Goal: Check status: Check status

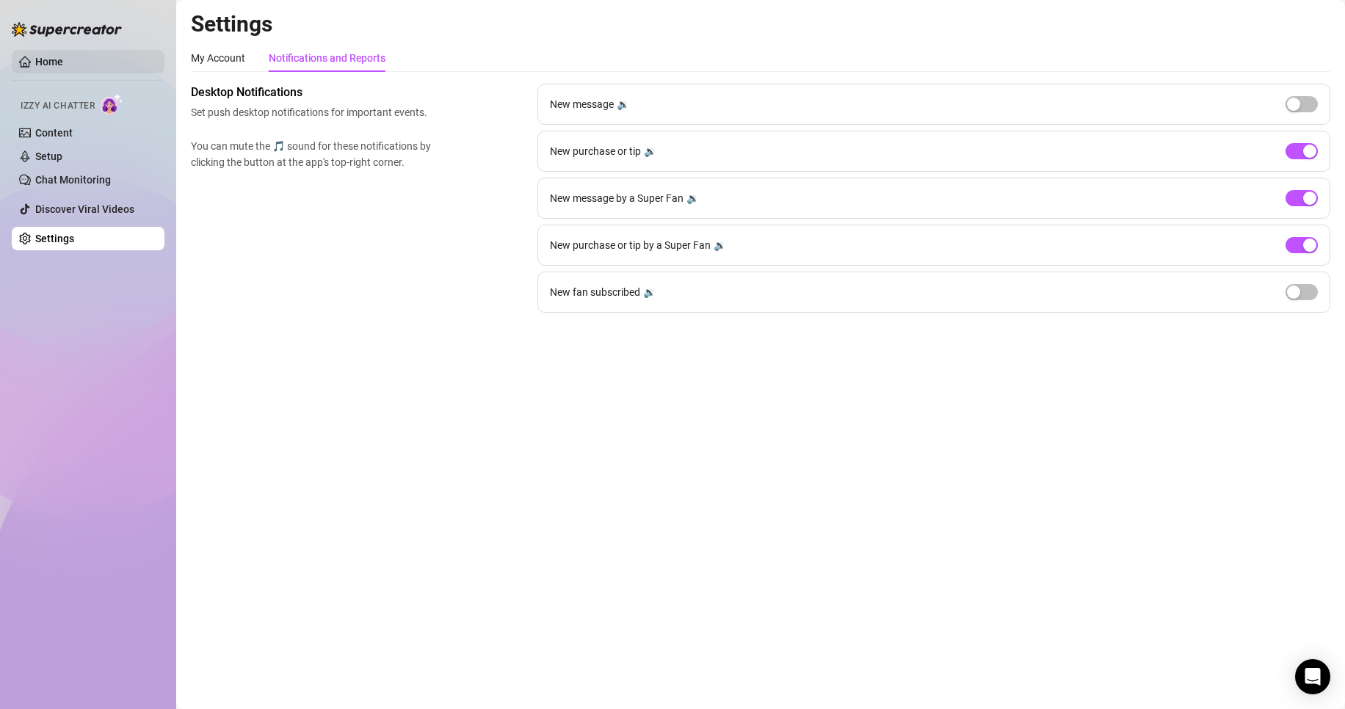
click at [62, 67] on link "Home" at bounding box center [49, 62] width 28 height 12
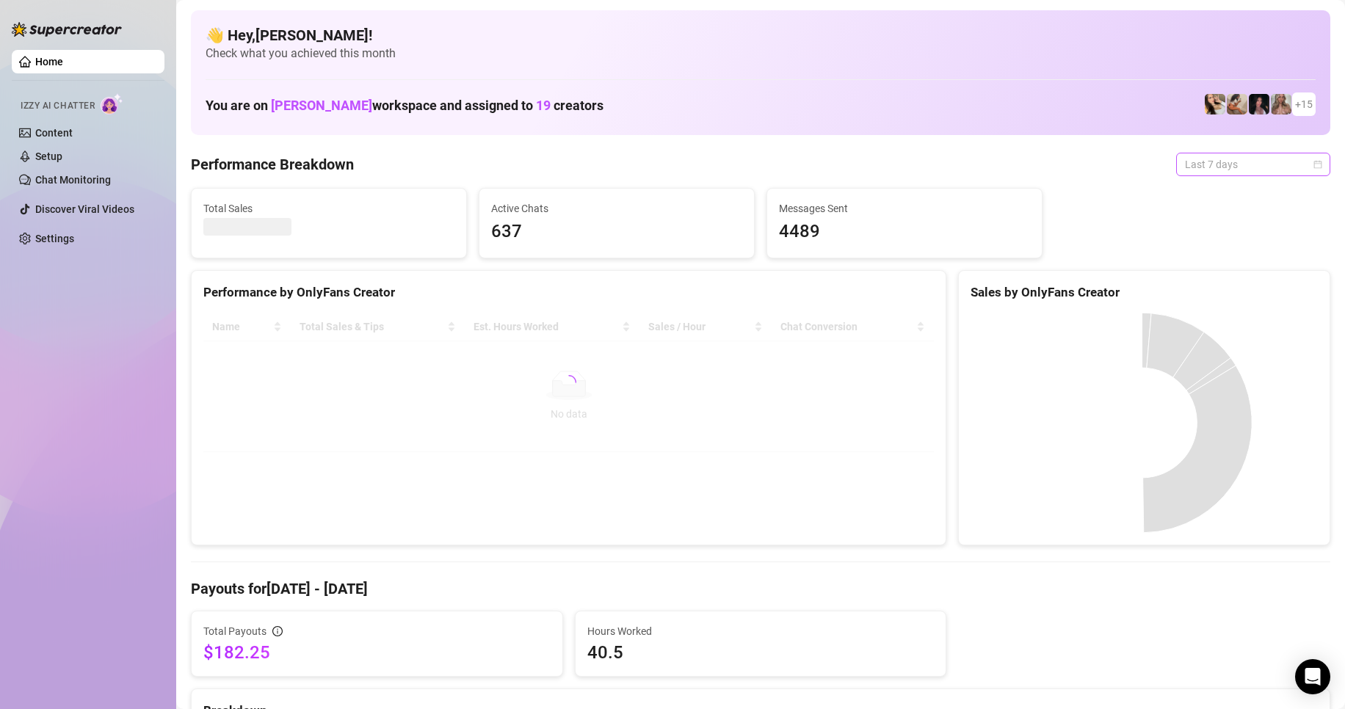
click at [1185, 167] on span "Last 7 days" at bounding box center [1253, 164] width 137 height 22
click at [1216, 282] on div "Custom date" at bounding box center [1240, 288] width 131 height 16
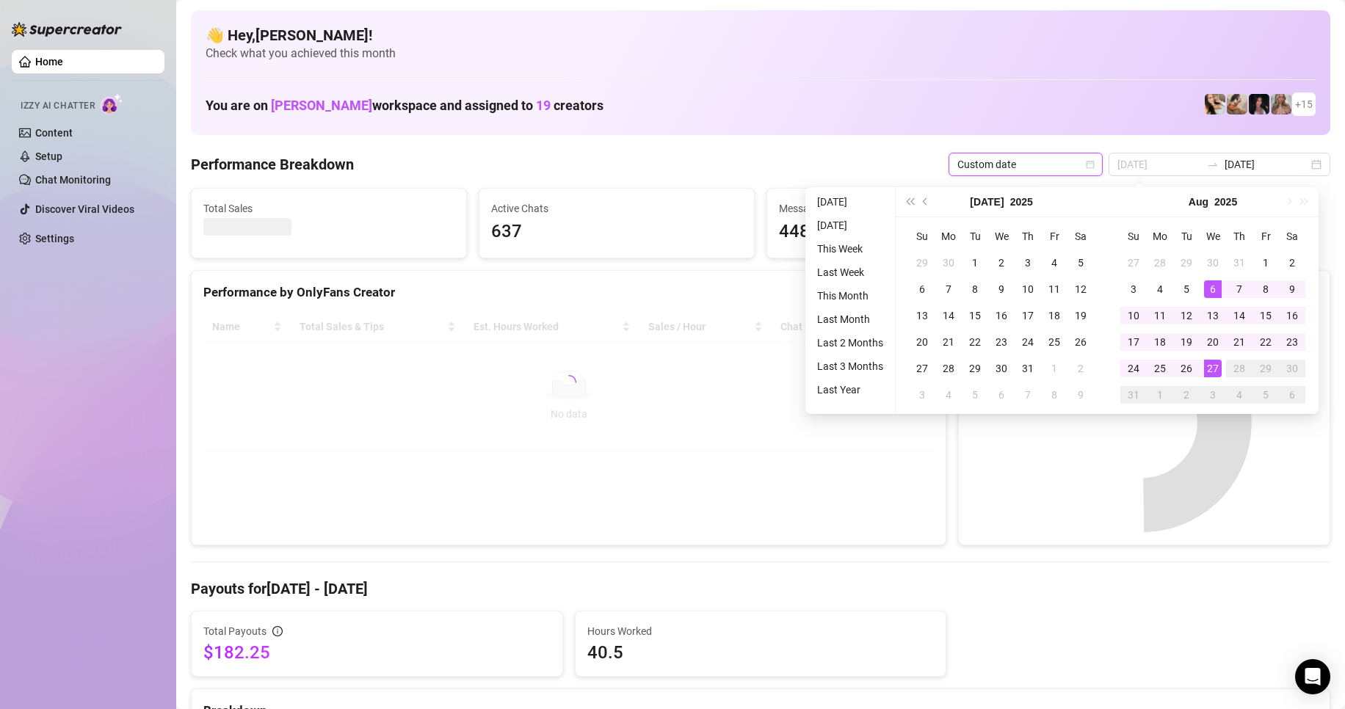
type input "[DATE]"
click at [1215, 376] on div "27" at bounding box center [1213, 369] width 18 height 18
click at [1215, 374] on div "27" at bounding box center [1213, 369] width 18 height 18
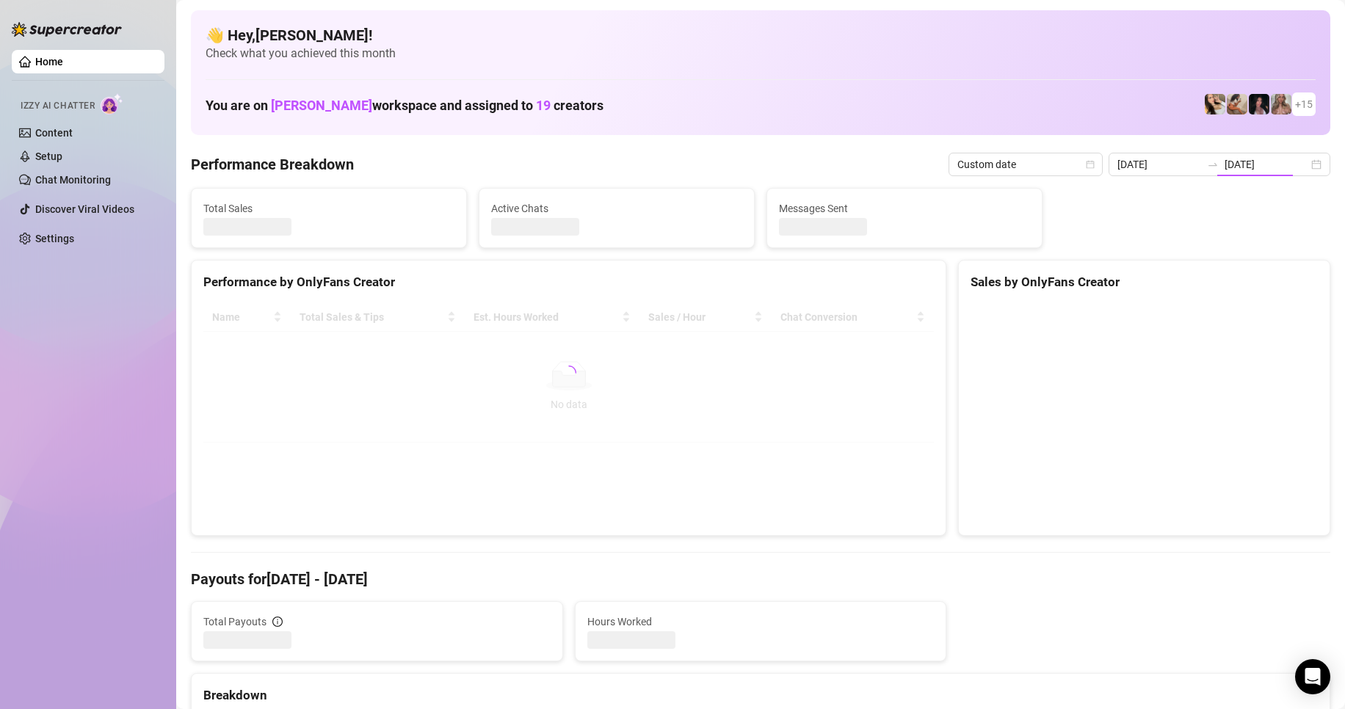
type input "[DATE]"
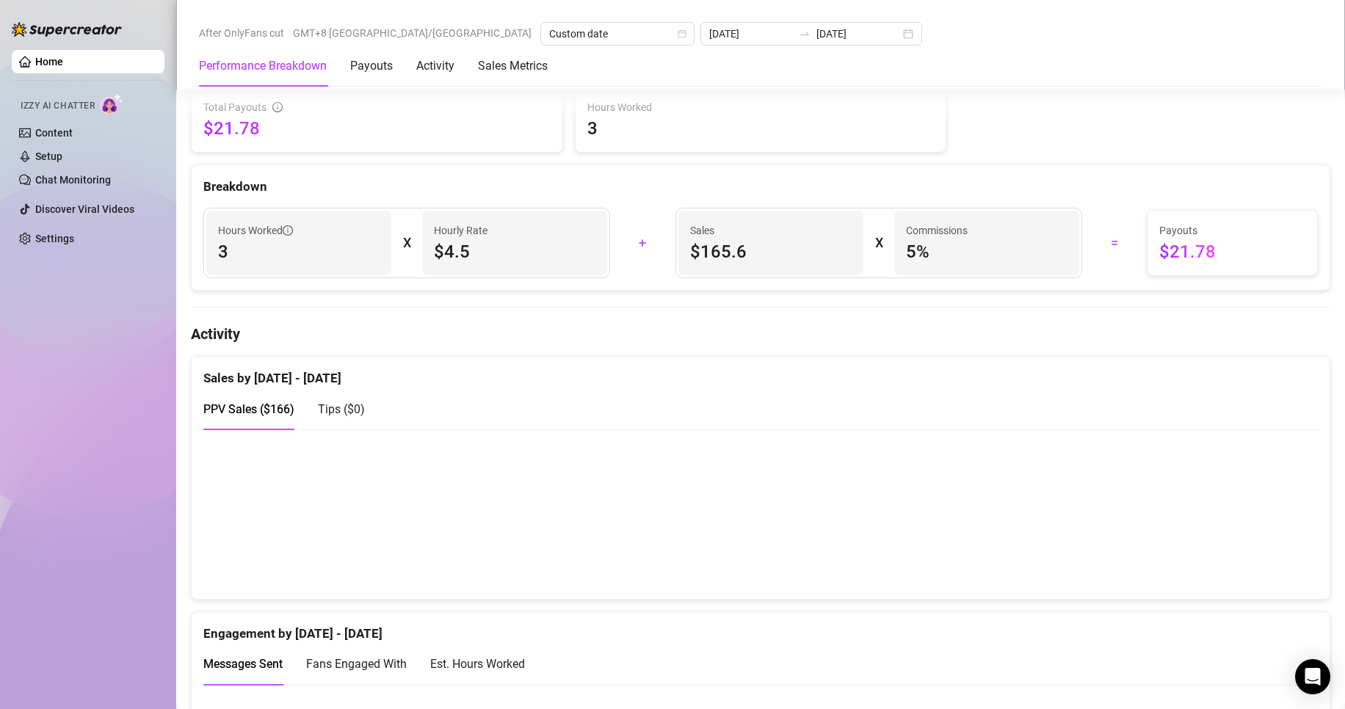
scroll to position [661, 0]
